Goal: Find contact information: Find contact information

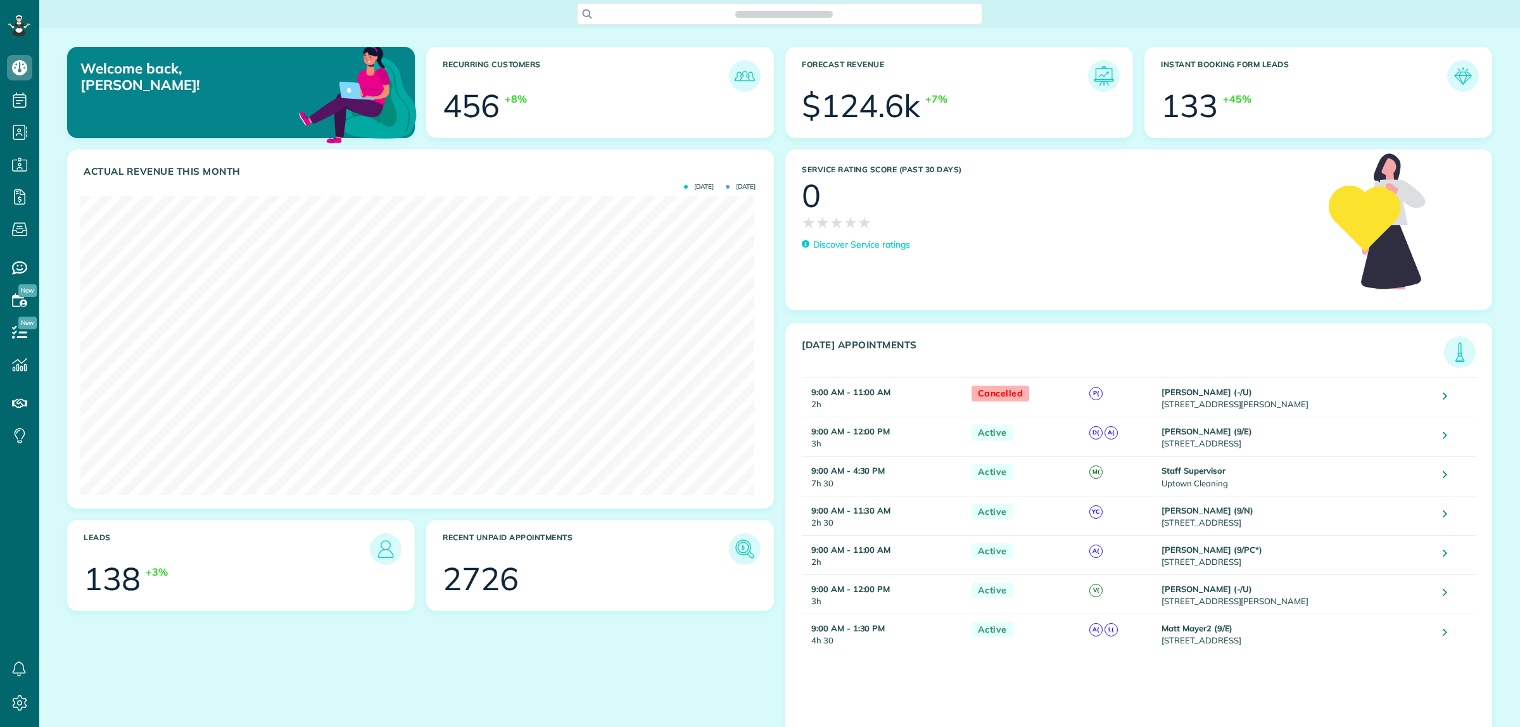
scroll to position [5, 5]
click at [712, 17] on span "Search ZenMaid…" at bounding box center [783, 14] width 385 height 13
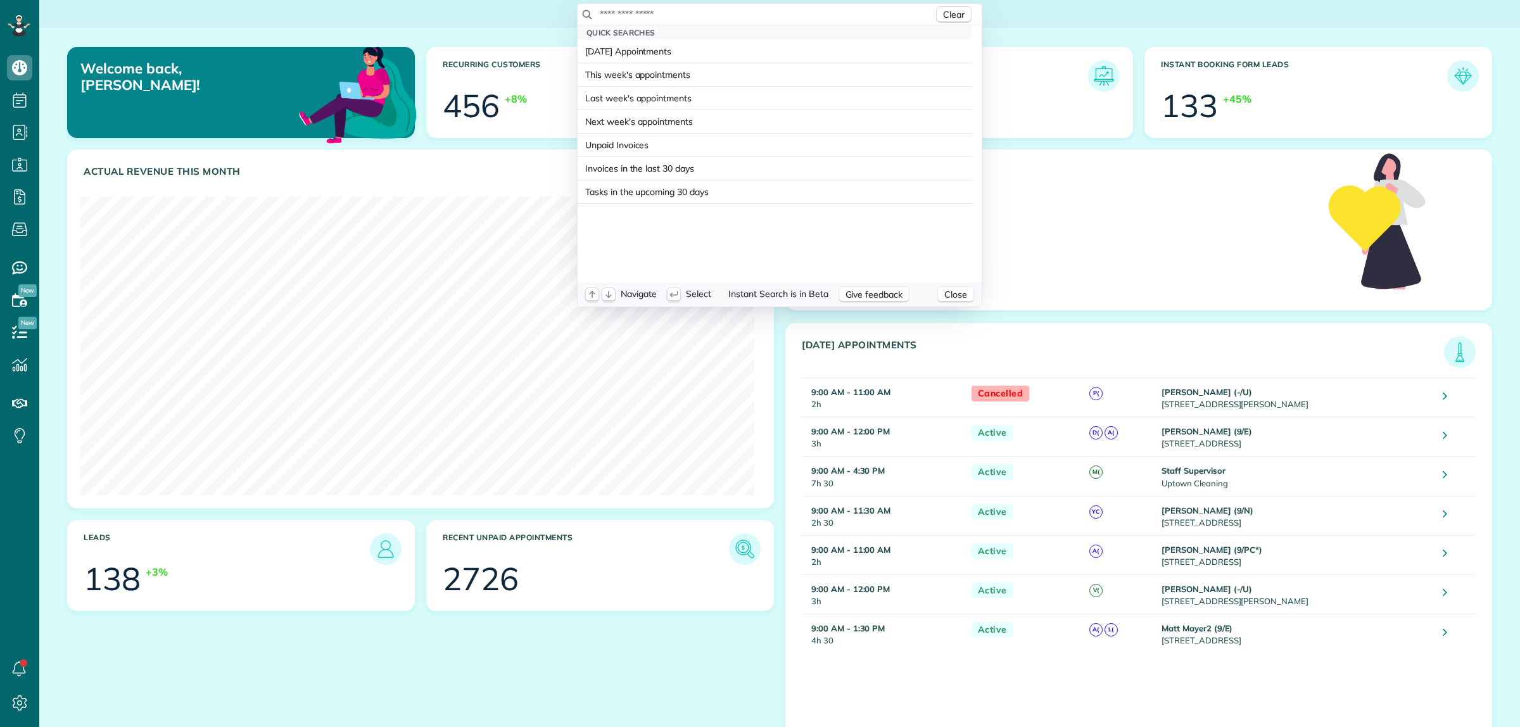
click at [712, 14] on input "text" at bounding box center [766, 14] width 334 height 13
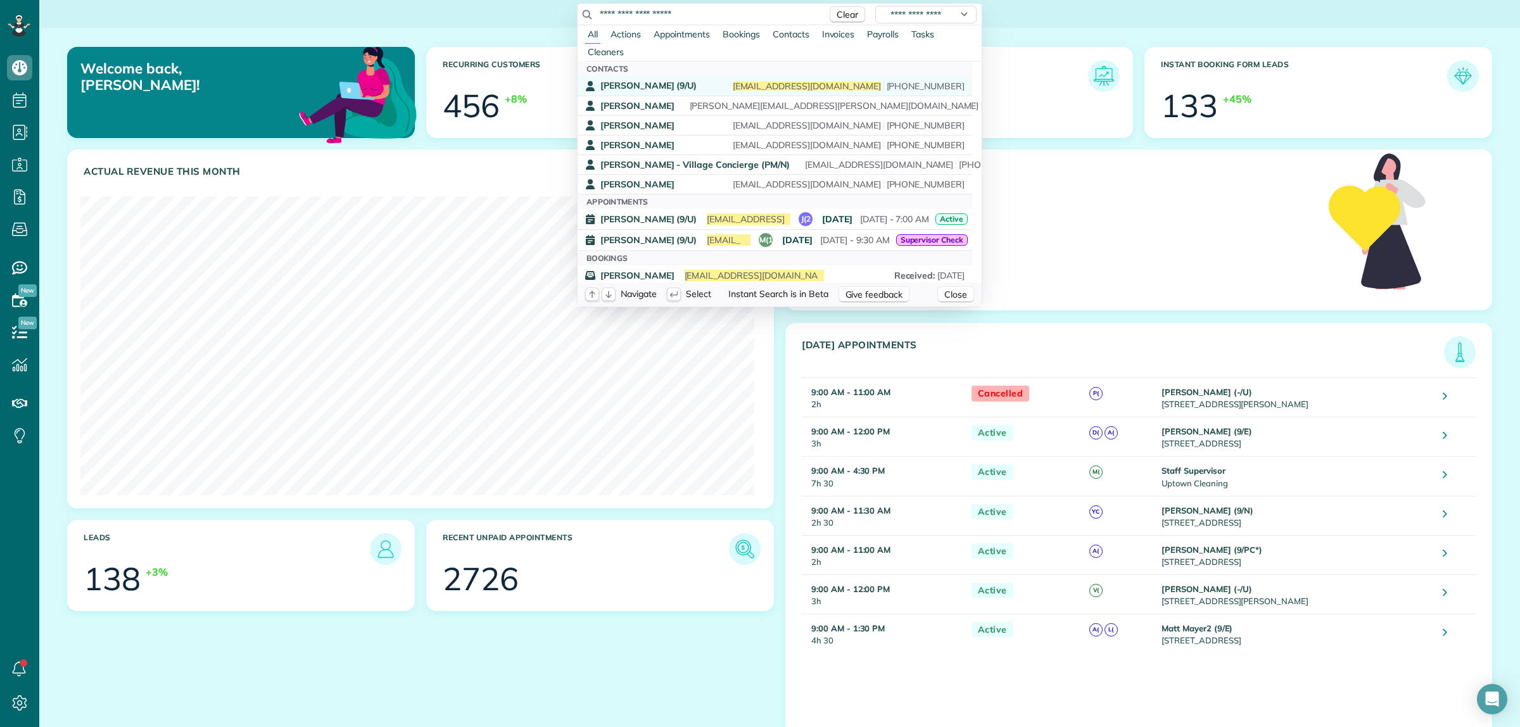
type input "**********"
click at [686, 87] on span "[PERSON_NAME] (9/U)" at bounding box center [648, 85] width 96 height 11
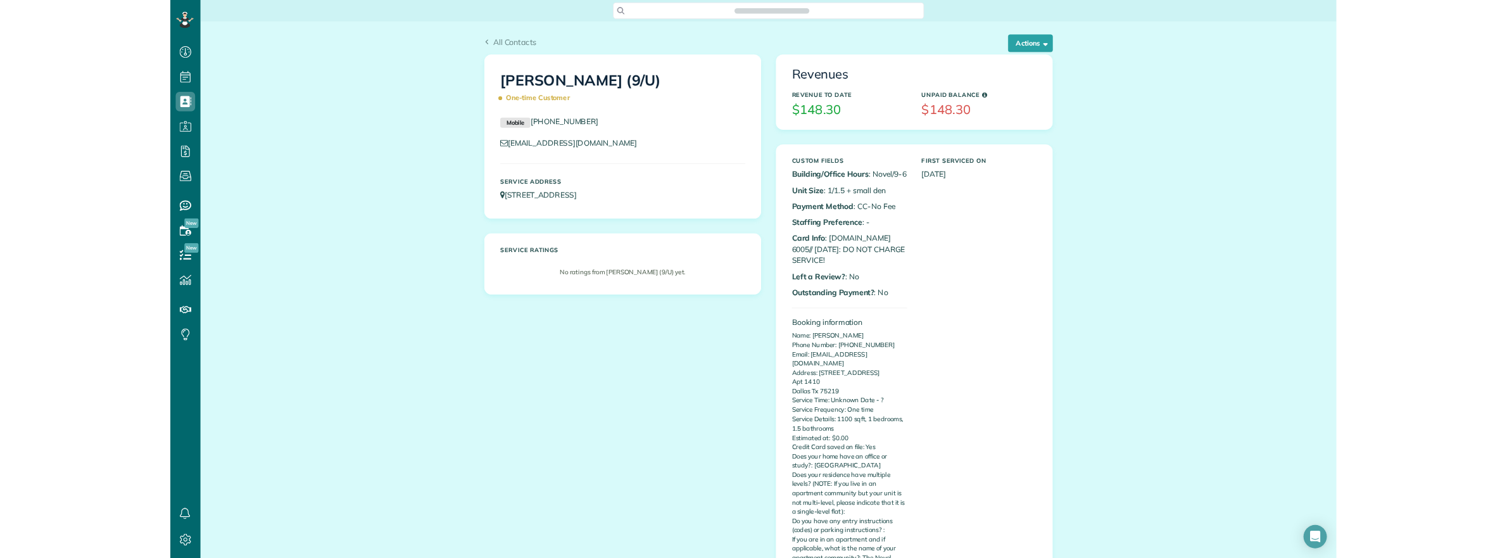
scroll to position [5, 5]
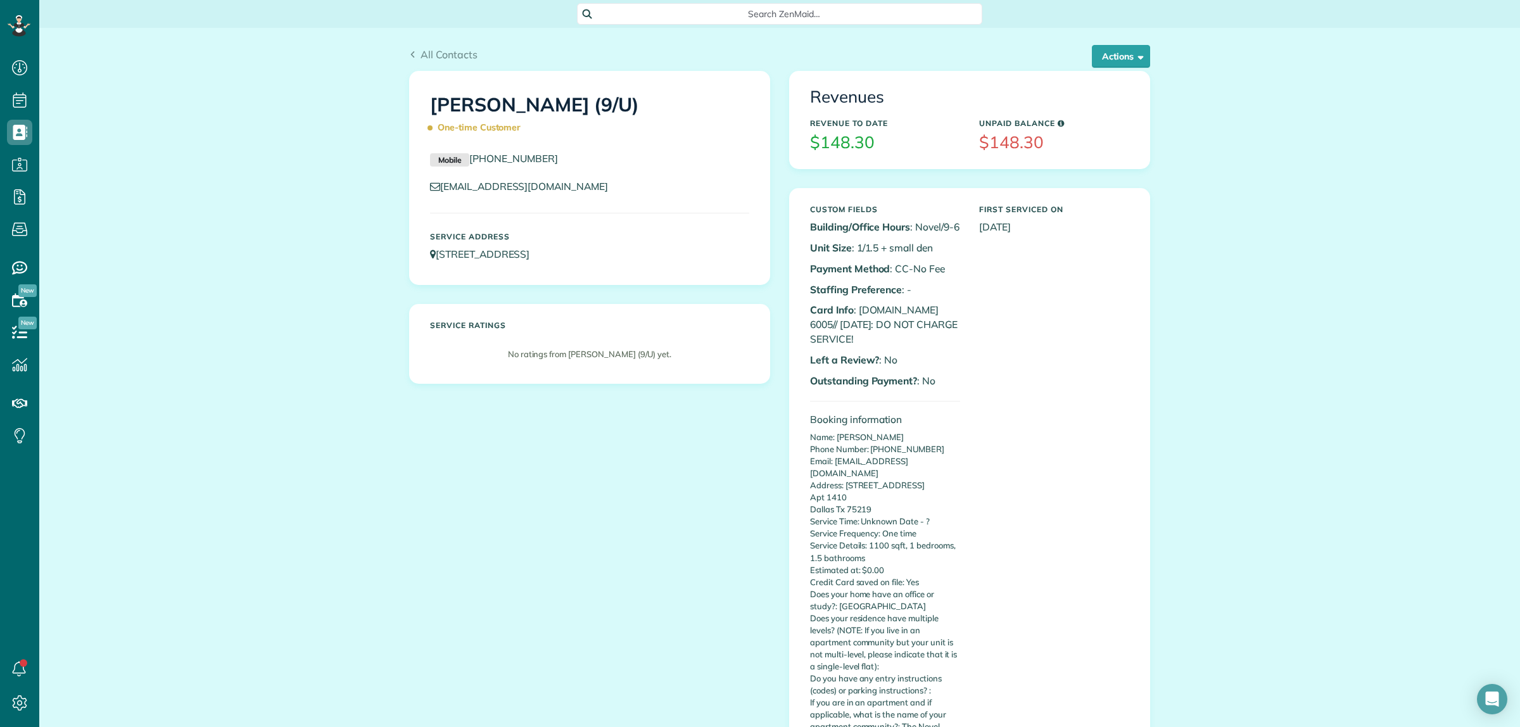
drag, startPoint x: 568, startPoint y: 166, endPoint x: 467, endPoint y: 167, distance: 101.3
click at [467, 167] on p "Mobile [PHONE_NUMBER]" at bounding box center [589, 158] width 319 height 15
copy link "[PHONE_NUMBER]"
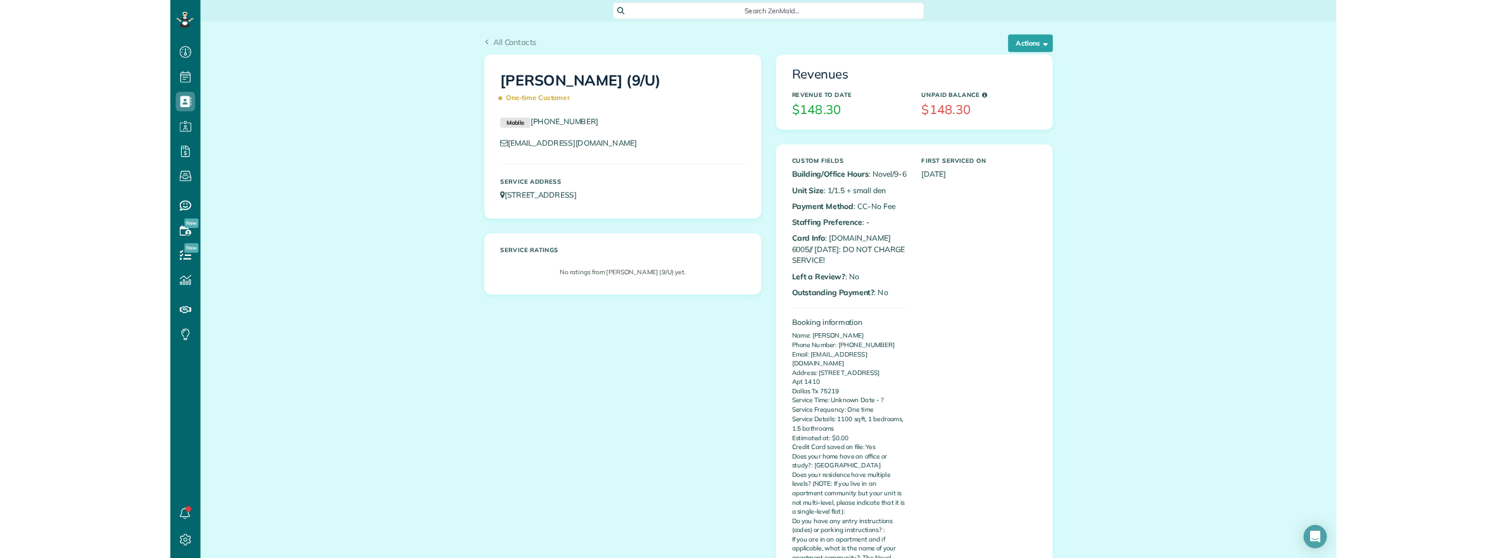
scroll to position [558, 39]
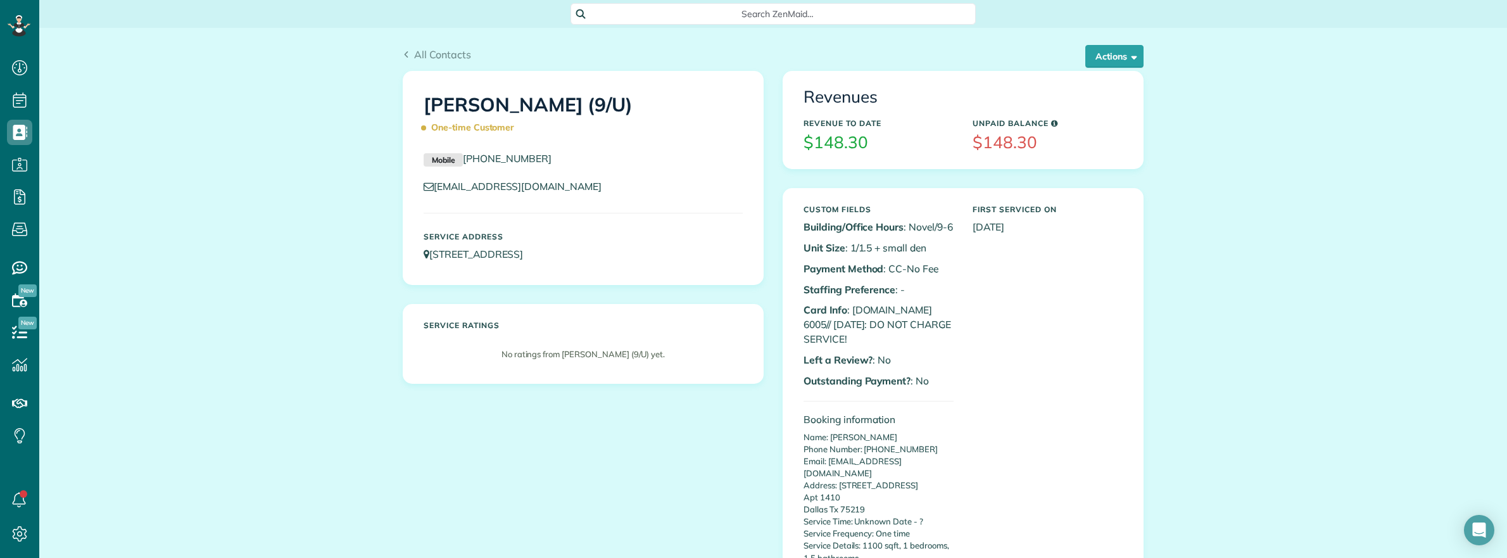
drag, startPoint x: 341, startPoint y: 334, endPoint x: 313, endPoint y: 290, distance: 51.5
